Goal: Task Accomplishment & Management: Use online tool/utility

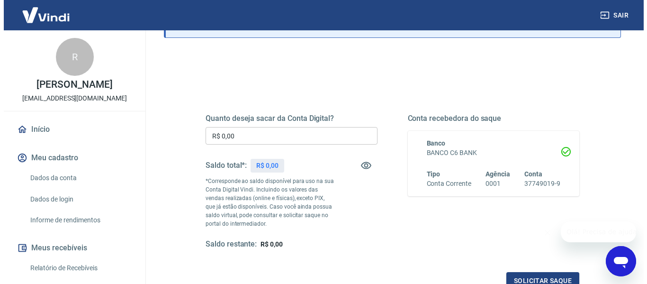
scroll to position [142, 0]
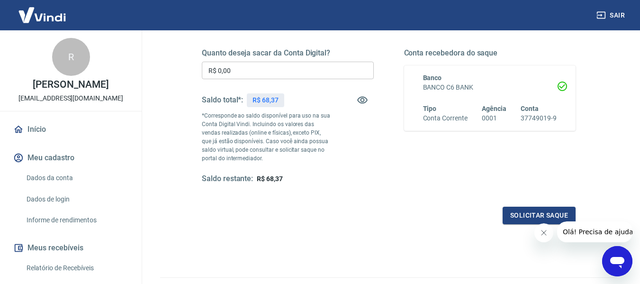
click at [278, 67] on input "R$ 0,00" at bounding box center [288, 71] width 172 height 18
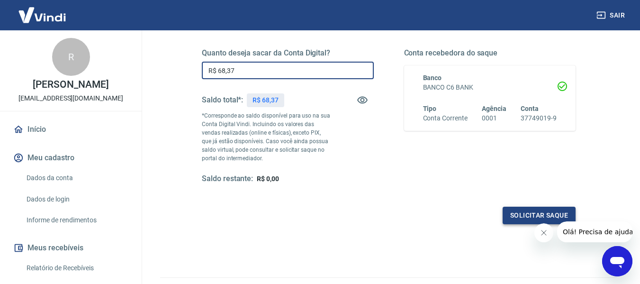
type input "R$ 68,37"
click at [517, 215] on button "Solicitar saque" at bounding box center [538, 215] width 73 height 18
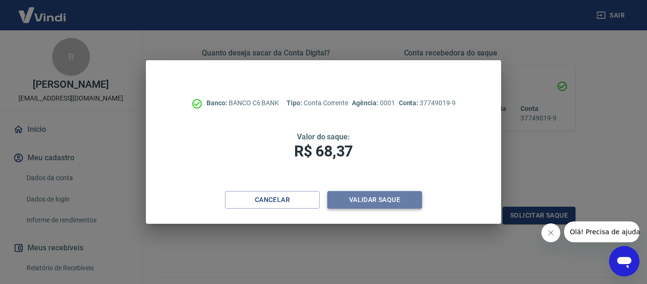
click at [403, 196] on button "Validar saque" at bounding box center [374, 200] width 95 height 18
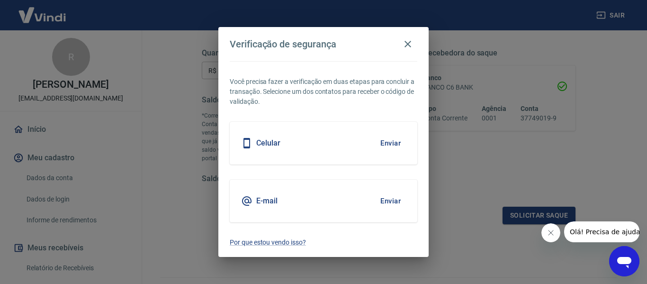
click at [334, 141] on div "Celular Enviar" at bounding box center [324, 143] width 188 height 43
click at [383, 141] on button "Enviar" at bounding box center [390, 143] width 31 height 20
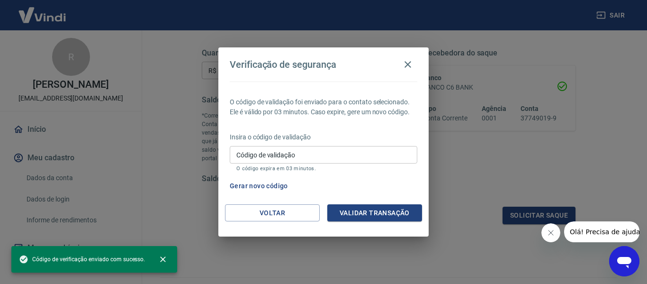
click at [372, 155] on input "Código de validação" at bounding box center [324, 155] width 188 height 18
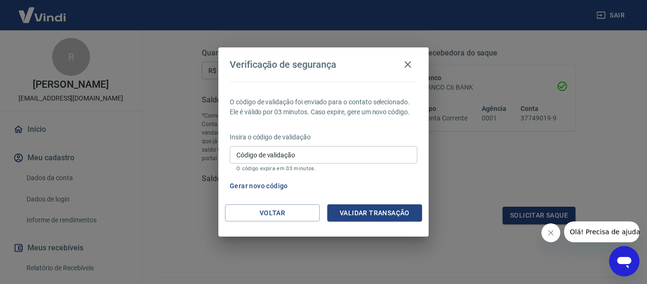
click at [236, 89] on div "O código de validação foi enviado para o contato selecionado. Ele é válido por …" at bounding box center [323, 142] width 210 height 123
click at [408, 65] on icon "button" at bounding box center [407, 64] width 7 height 7
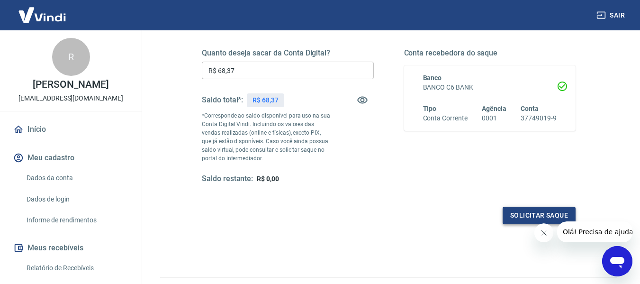
click at [516, 211] on button "Solicitar saque" at bounding box center [538, 215] width 73 height 18
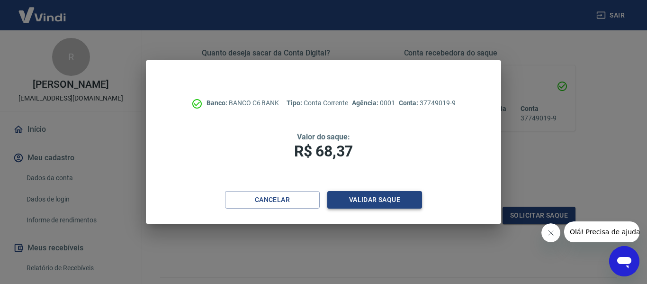
click at [380, 198] on button "Validar saque" at bounding box center [374, 200] width 95 height 18
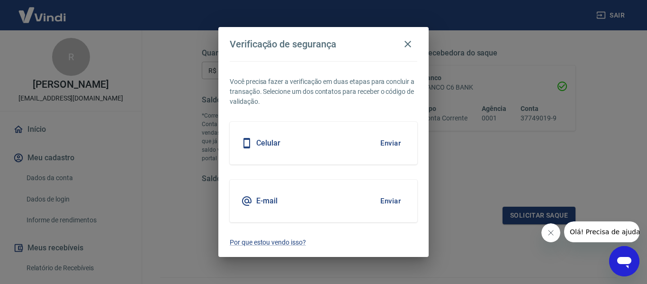
click at [306, 144] on div "Celular Enviar" at bounding box center [324, 143] width 188 height 43
click at [390, 142] on button "Enviar" at bounding box center [390, 143] width 31 height 20
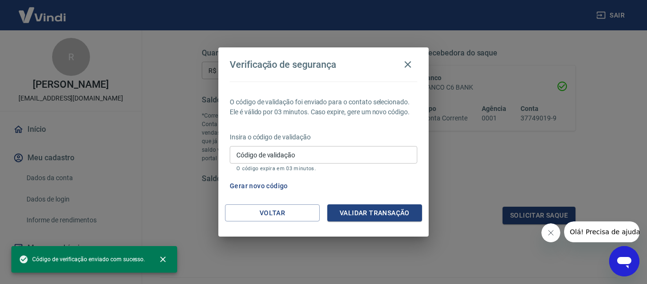
click at [297, 154] on input "Código de validação" at bounding box center [324, 155] width 188 height 18
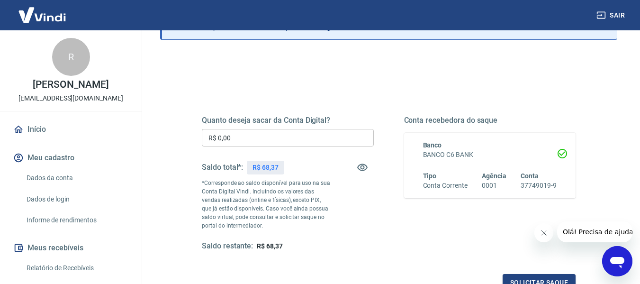
scroll to position [95, 0]
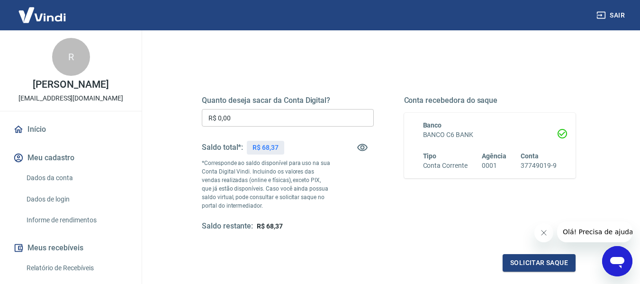
click at [265, 123] on input "R$ 0,00" at bounding box center [288, 118] width 172 height 18
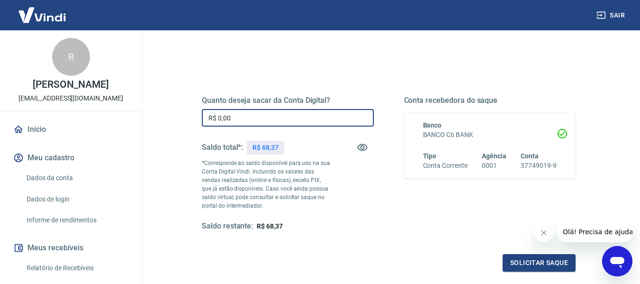
click at [265, 123] on input "R$ 0,00" at bounding box center [288, 118] width 172 height 18
type input "R$ 68,37"
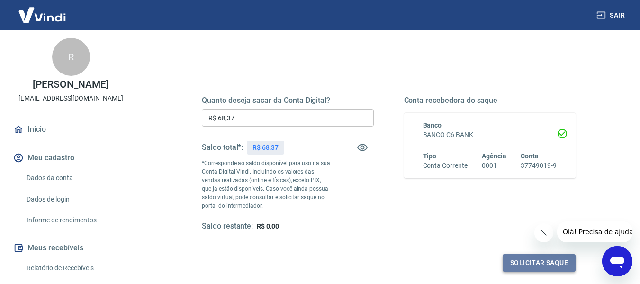
click at [539, 259] on button "Solicitar saque" at bounding box center [538, 263] width 73 height 18
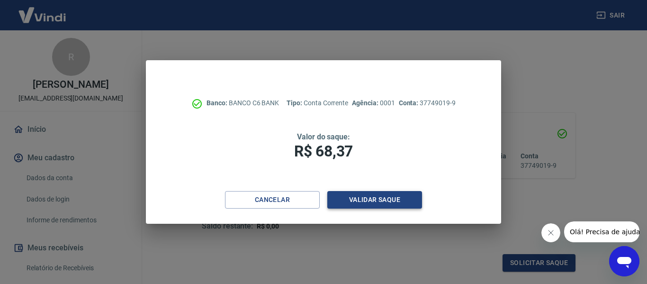
click at [384, 197] on button "Validar saque" at bounding box center [374, 200] width 95 height 18
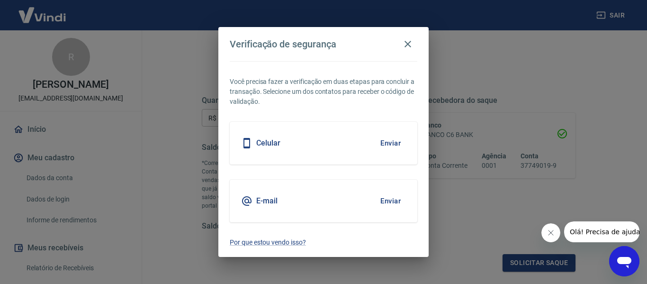
click at [388, 142] on button "Enviar" at bounding box center [390, 143] width 31 height 20
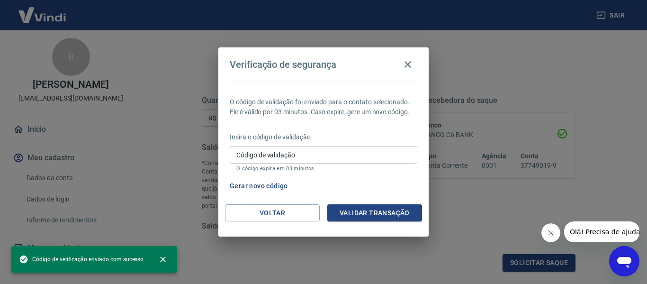
click at [356, 152] on input "Código de validação" at bounding box center [324, 155] width 188 height 18
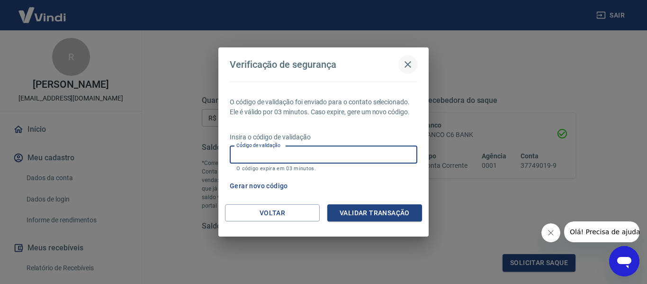
click at [405, 62] on icon "button" at bounding box center [407, 64] width 7 height 7
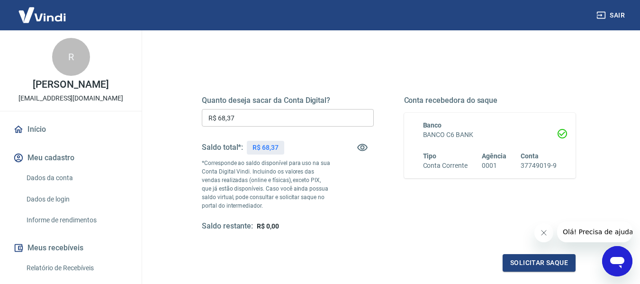
click at [53, 19] on img at bounding box center [42, 14] width 62 height 29
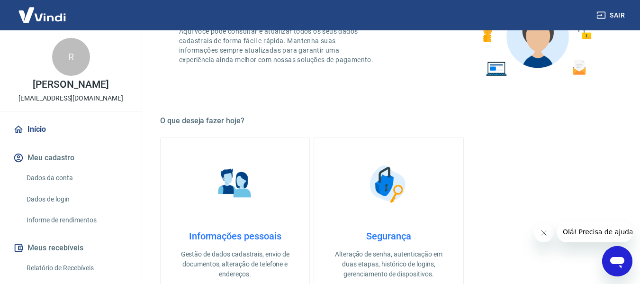
click at [53, 19] on img at bounding box center [42, 14] width 62 height 29
